Goal: Task Accomplishment & Management: Manage account settings

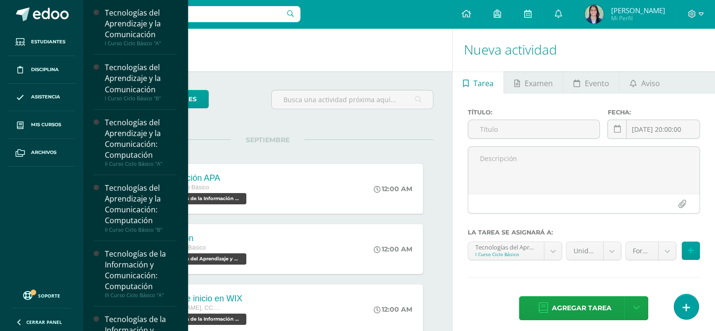
scroll to position [285, 0]
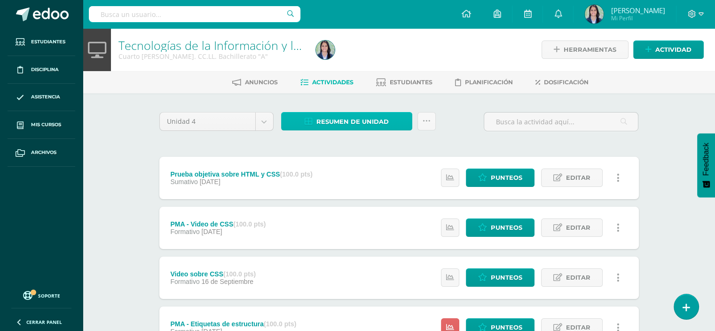
click at [352, 125] on span "Resumen de unidad" at bounding box center [352, 121] width 72 height 17
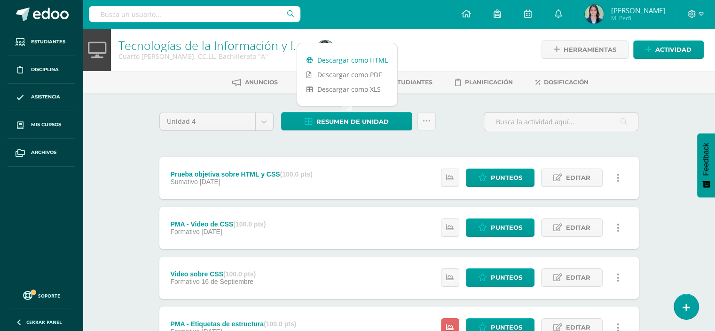
click at [365, 63] on link "Descargar como HTML" at bounding box center [347, 60] width 100 height 15
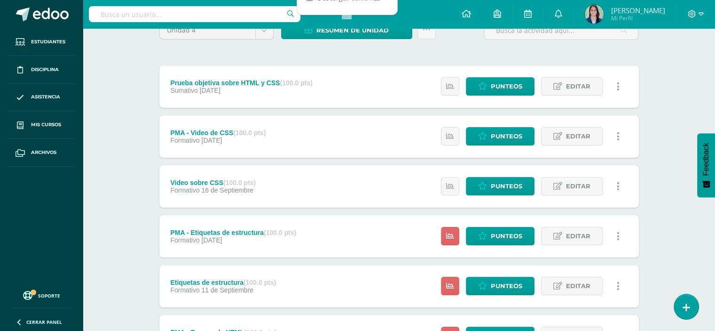
scroll to position [110, 0]
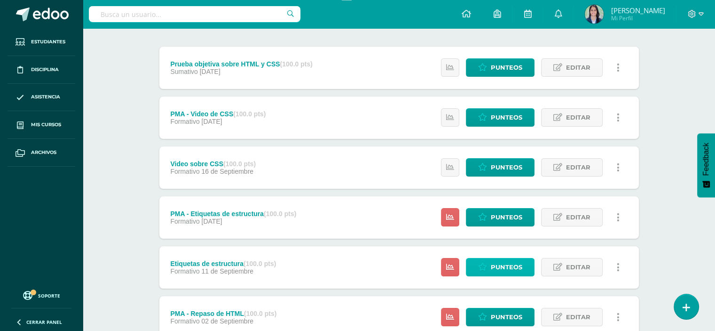
click at [504, 266] on span "Punteos" at bounding box center [507, 266] width 32 height 17
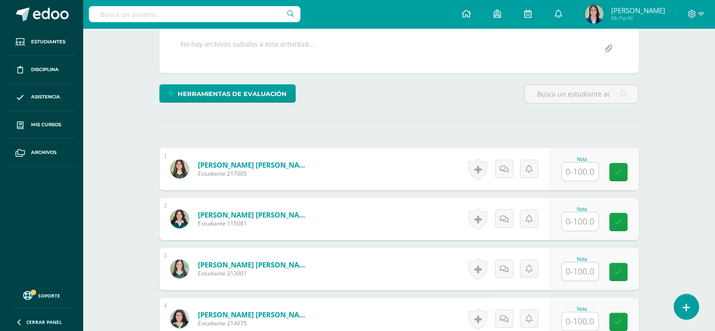
scroll to position [189, 0]
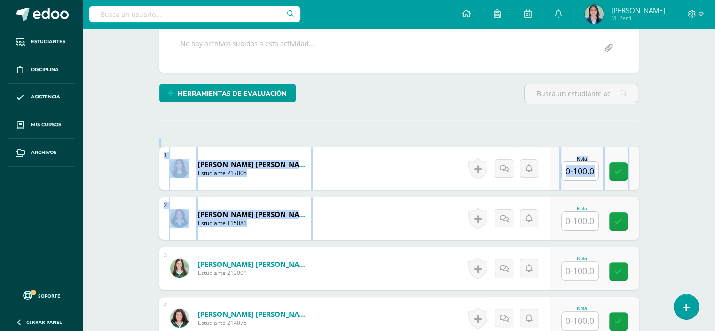
drag, startPoint x: 426, startPoint y: 198, endPoint x: 604, endPoint y: 142, distance: 186.0
click at [594, 140] on div "¿Estás seguro que quieres eliminar esta actividad? Esto borrará la actividad y …" at bounding box center [399, 323] width 487 height 800
click at [576, 169] on input "text" at bounding box center [580, 171] width 37 height 18
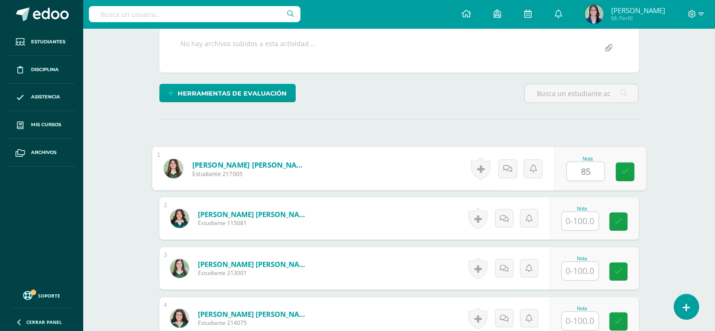
type input "85"
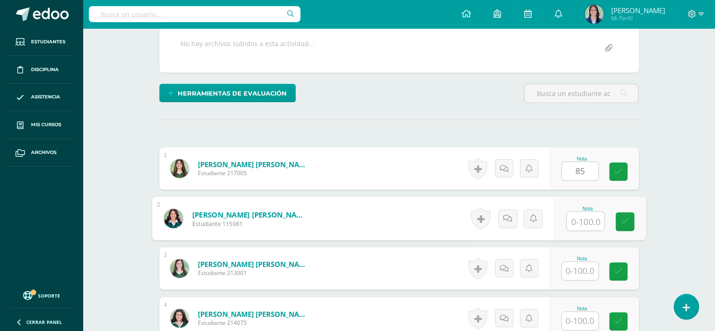
scroll to position [189, 0]
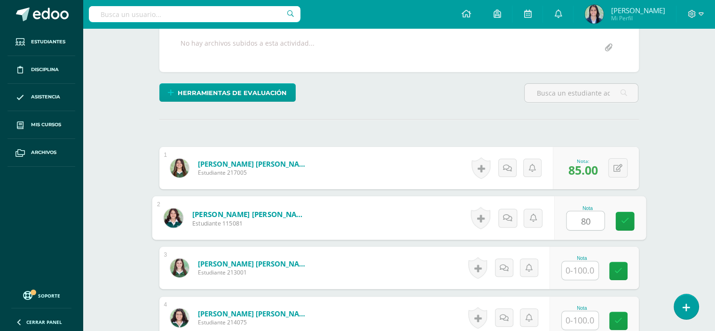
type input "80"
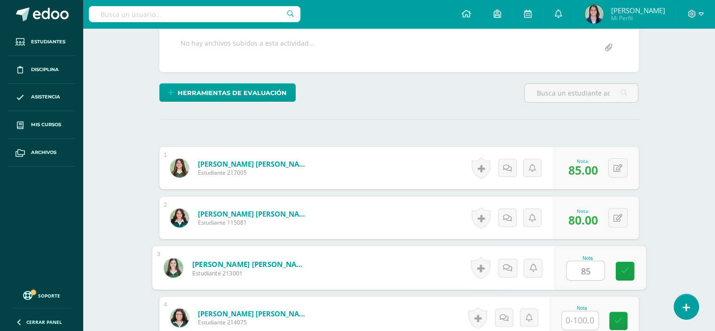
type input "85"
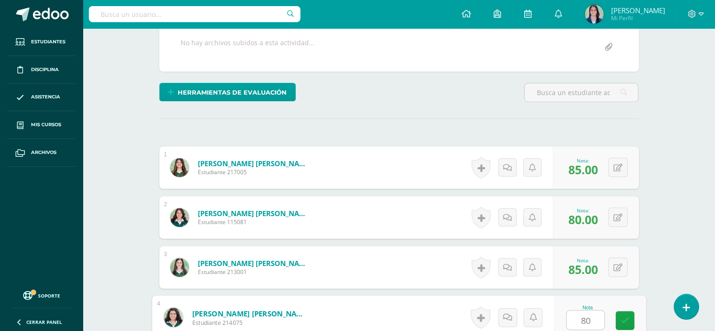
type input "80"
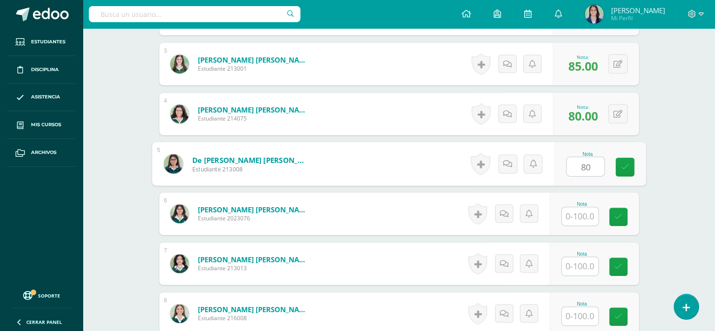
type input "80"
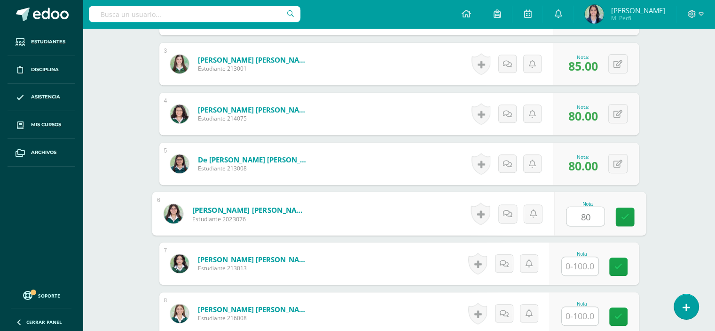
type input "80"
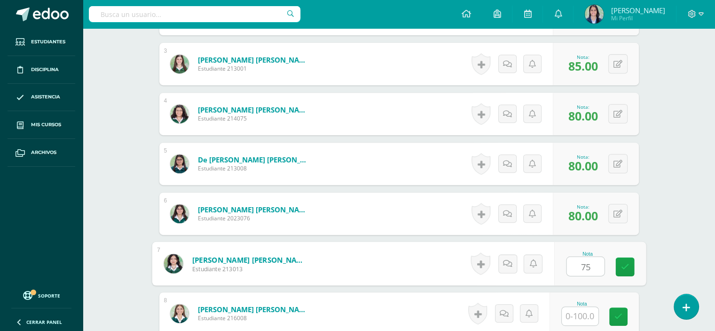
type input "75"
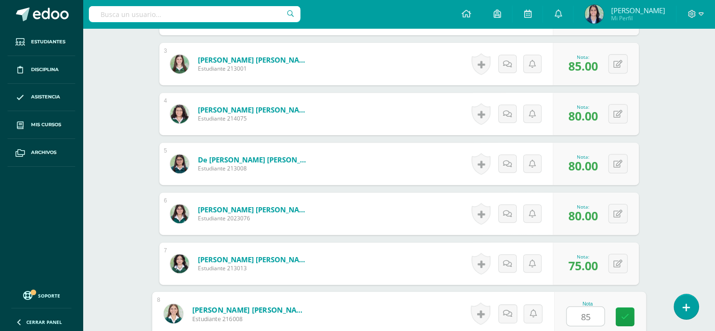
type input "85"
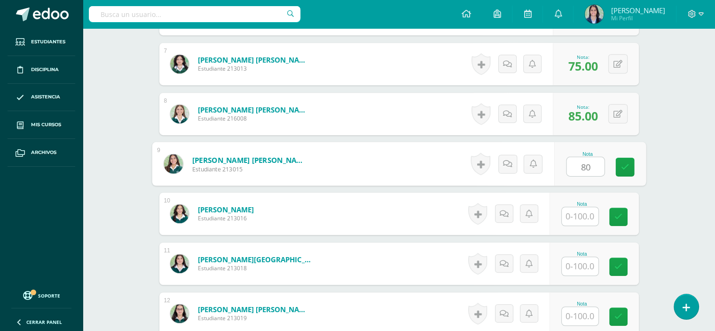
type input "80"
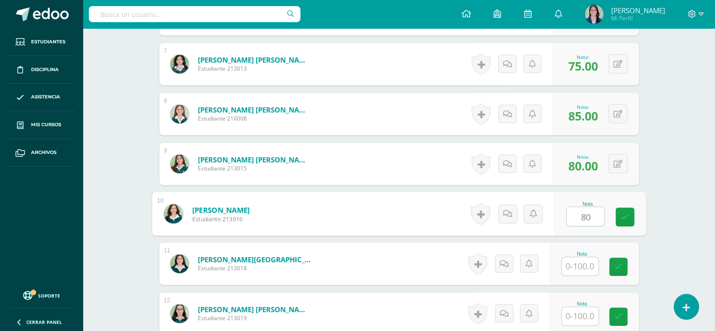
type input "80"
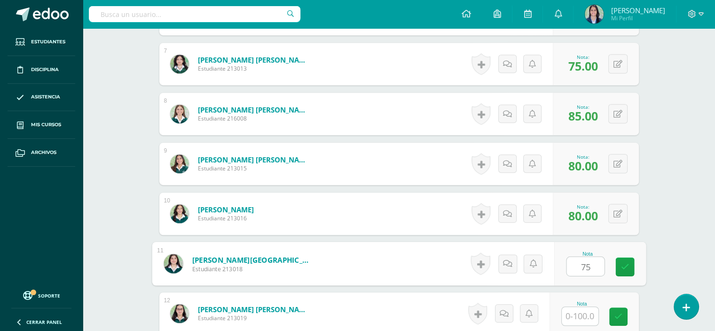
type input "75"
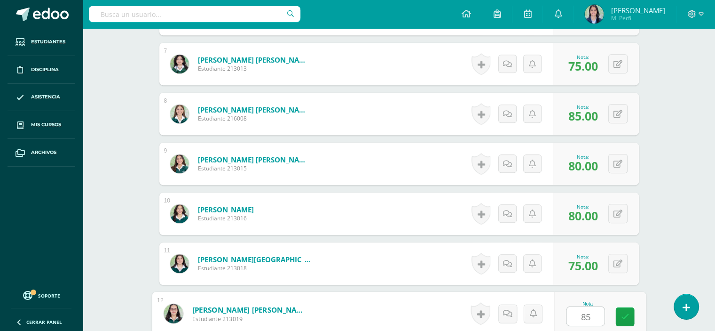
type input "85"
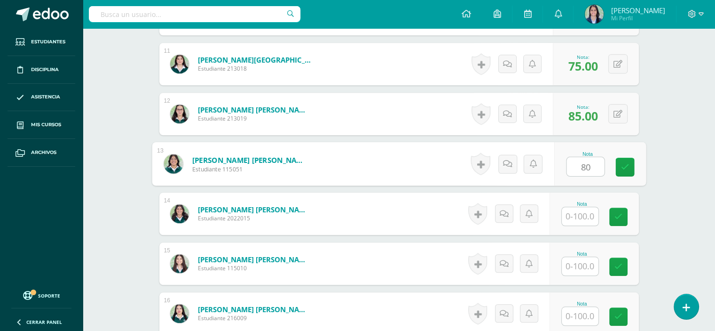
type input "80"
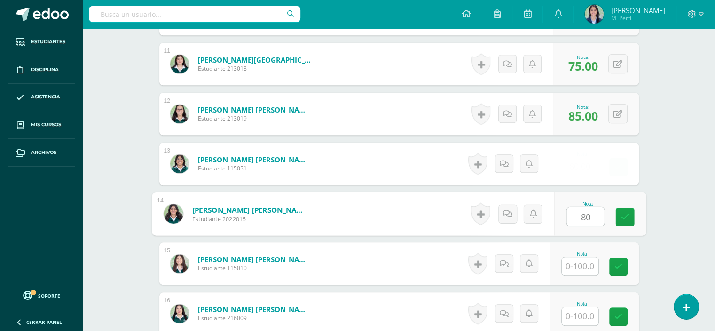
type input "80"
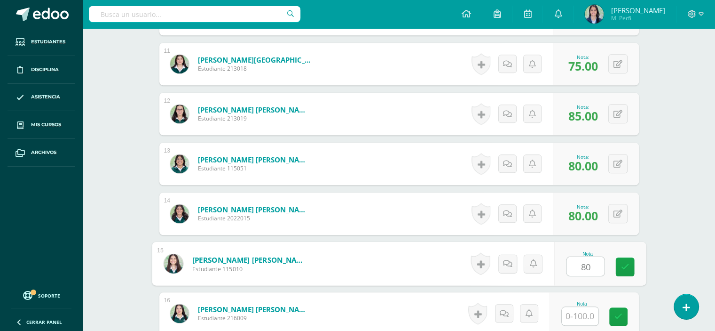
type input "80"
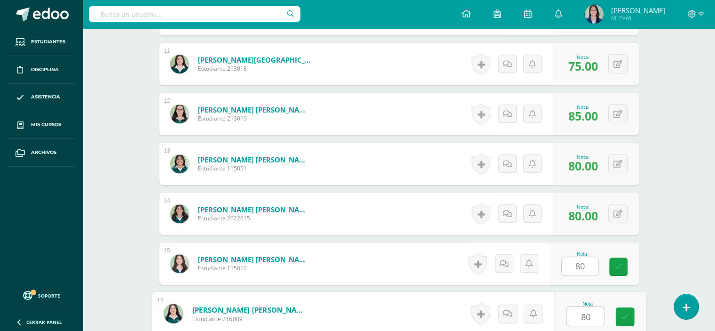
type input "80"
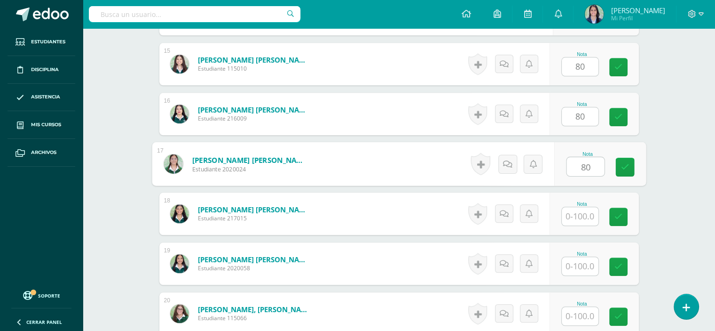
type input "80"
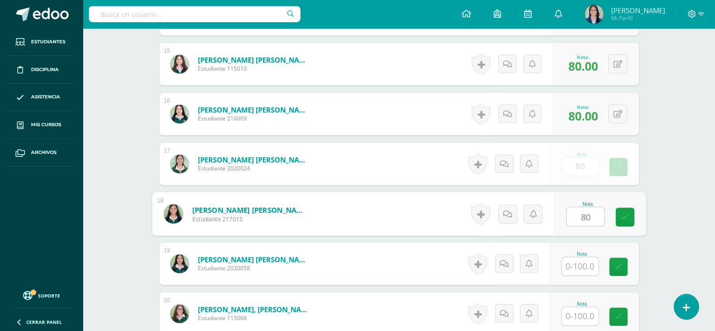
type input "80"
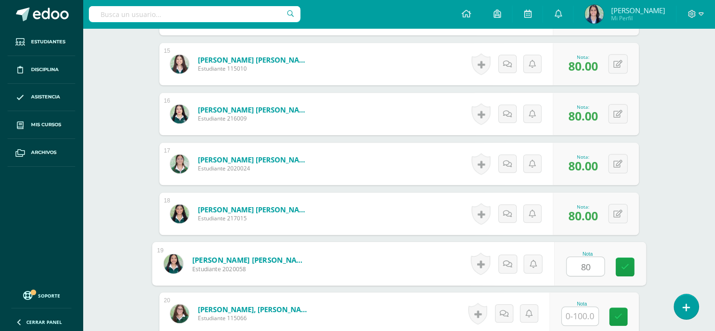
type input "80"
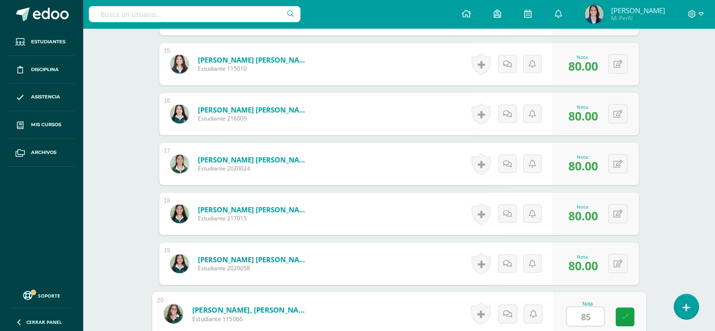
type input "85"
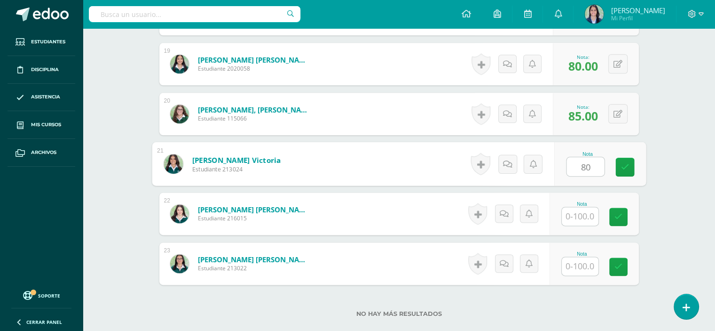
type input "80"
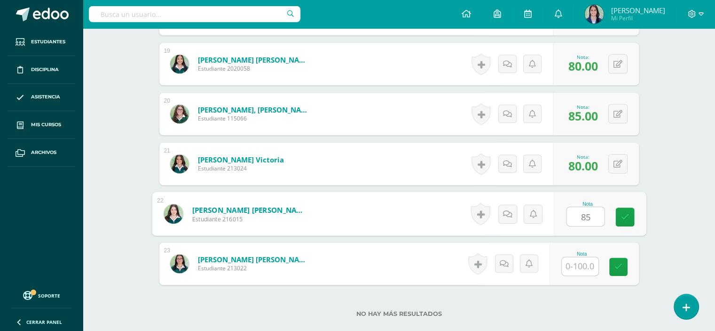
type input "85"
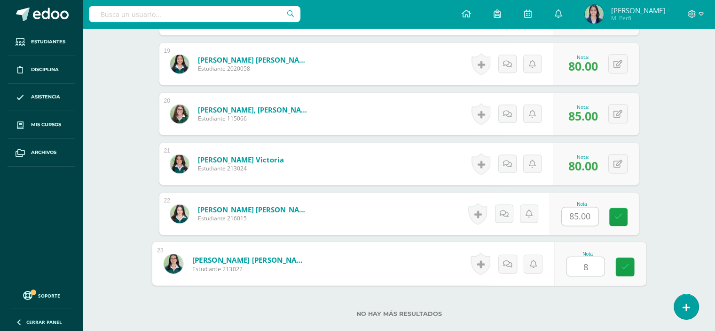
type input "80"
